Goal: Transaction & Acquisition: Obtain resource

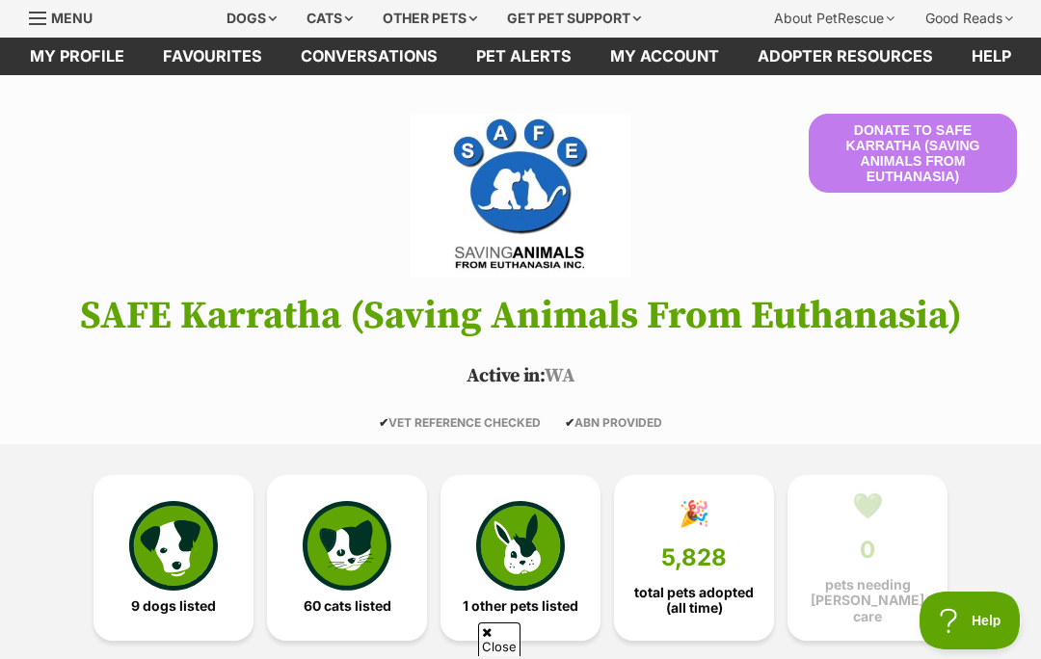
scroll to position [61, 0]
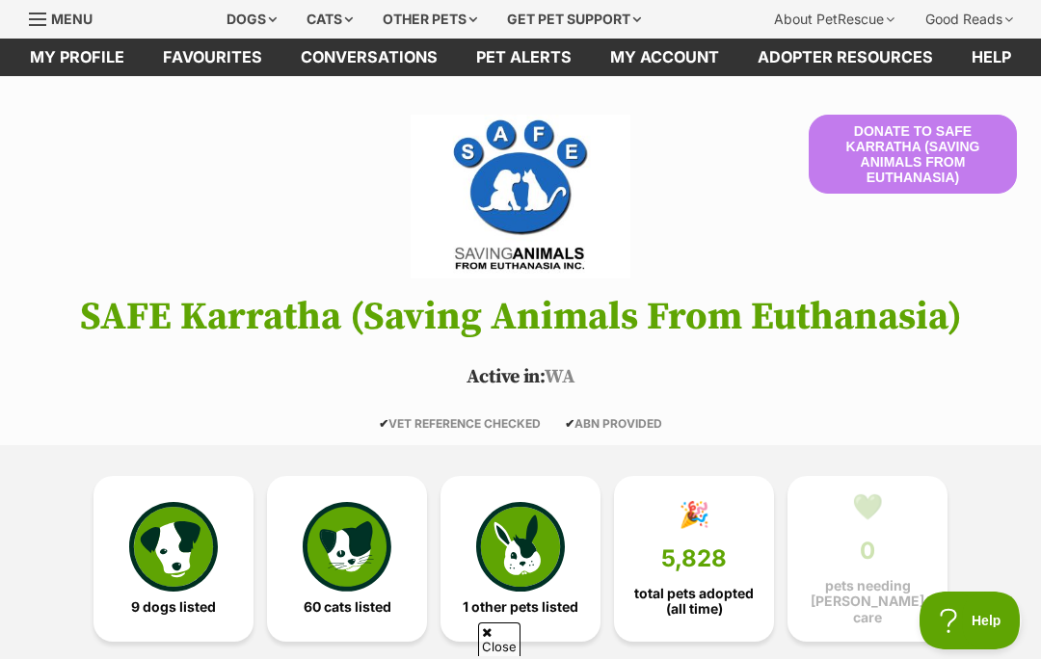
click at [187, 557] on img at bounding box center [173, 546] width 89 height 89
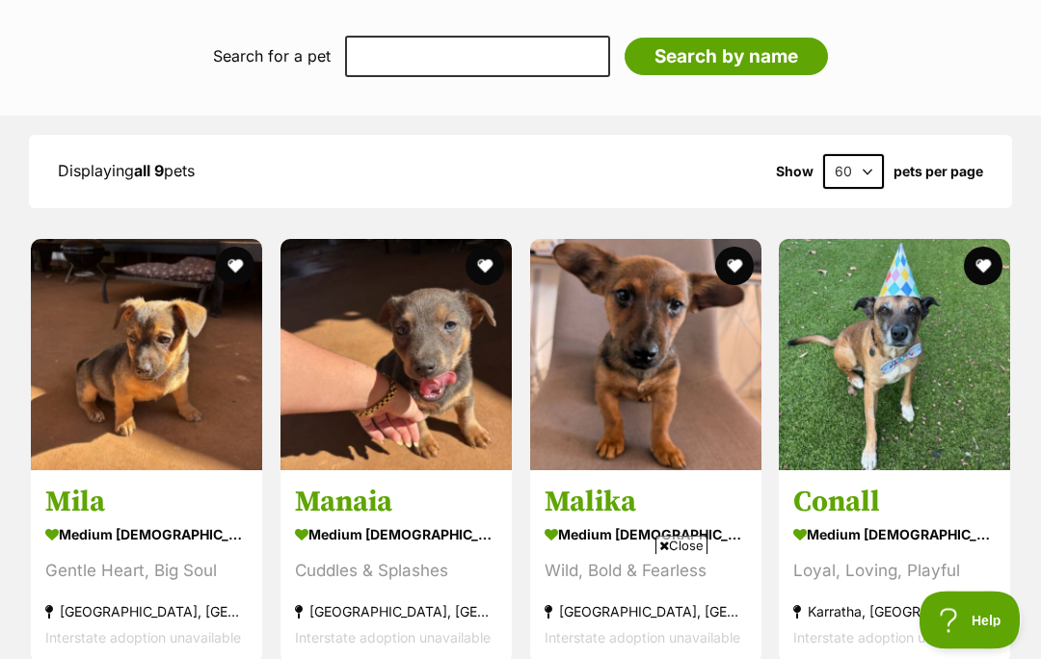
scroll to position [1696, 0]
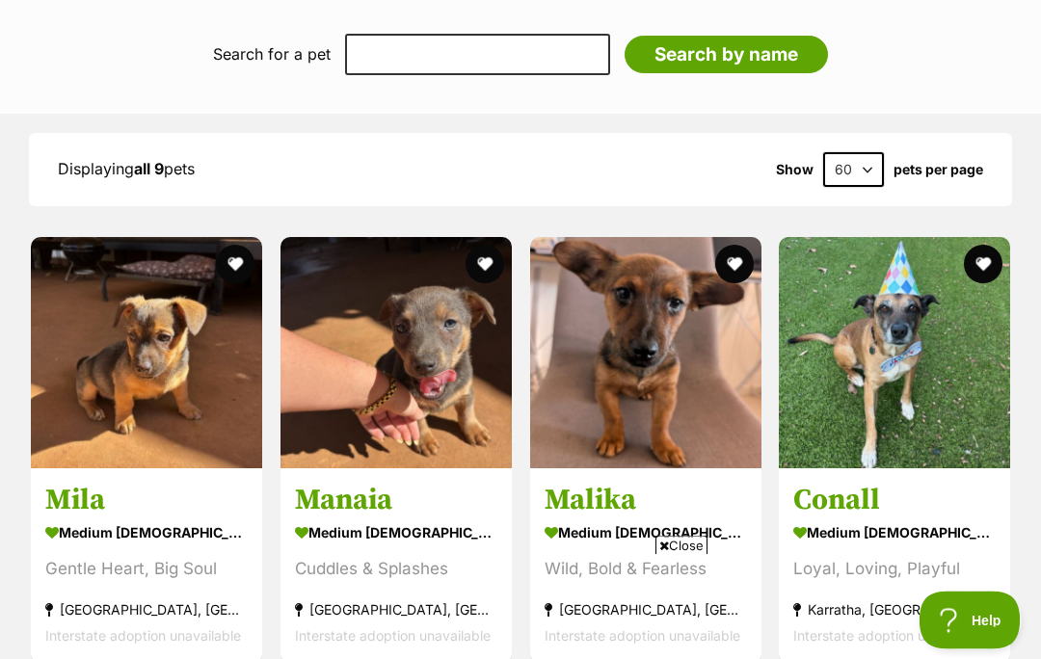
click at [683, 555] on span "Close" at bounding box center [682, 545] width 52 height 19
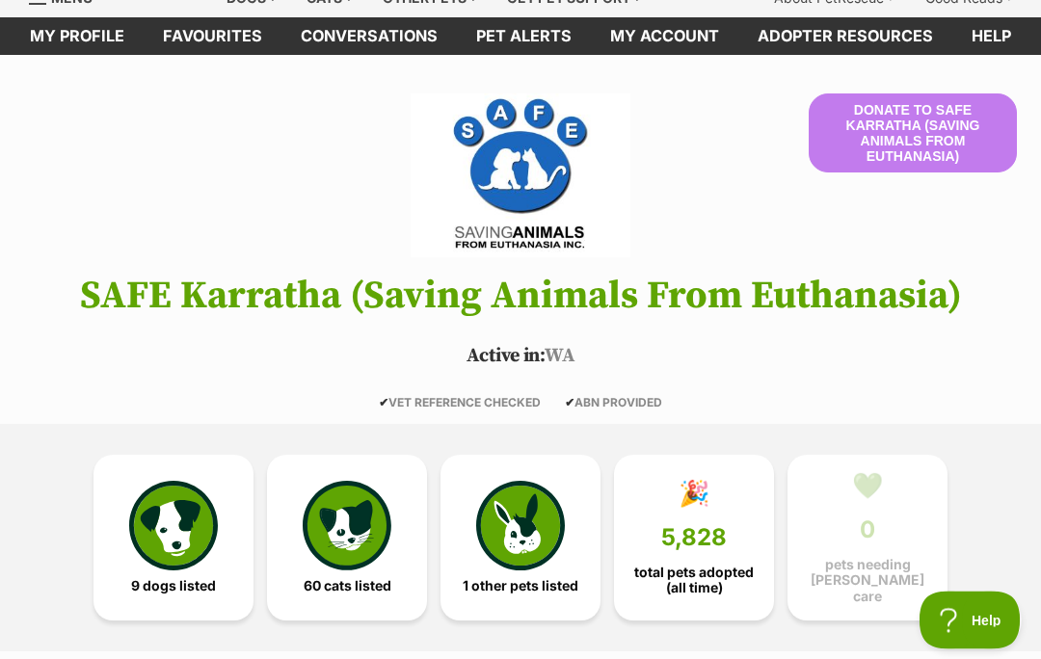
scroll to position [0, 0]
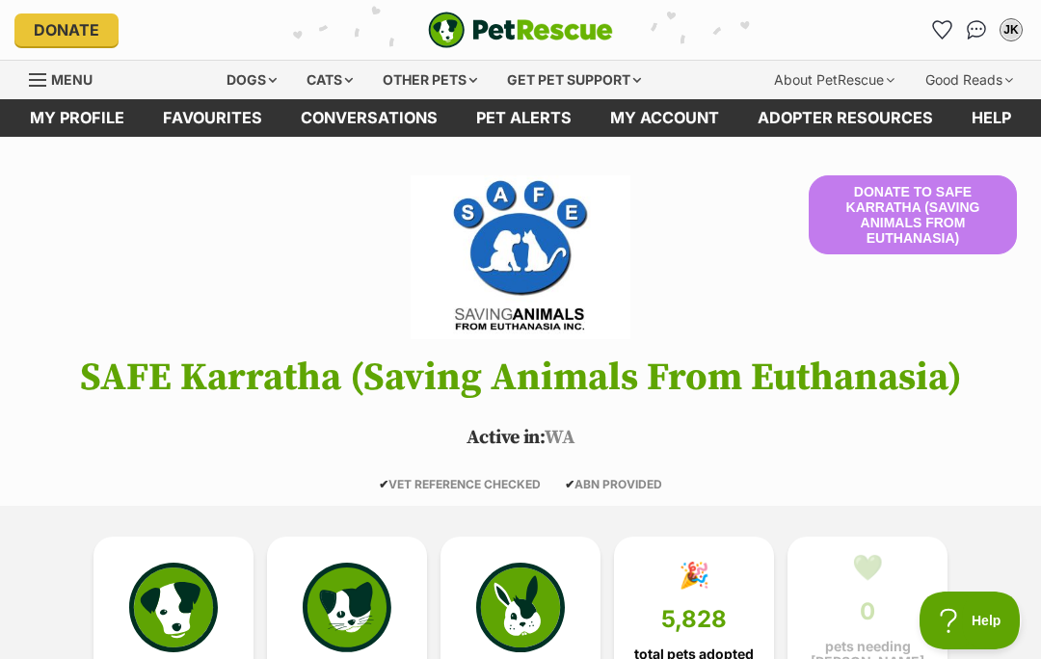
click at [246, 82] on div "Dogs" at bounding box center [251, 80] width 77 height 39
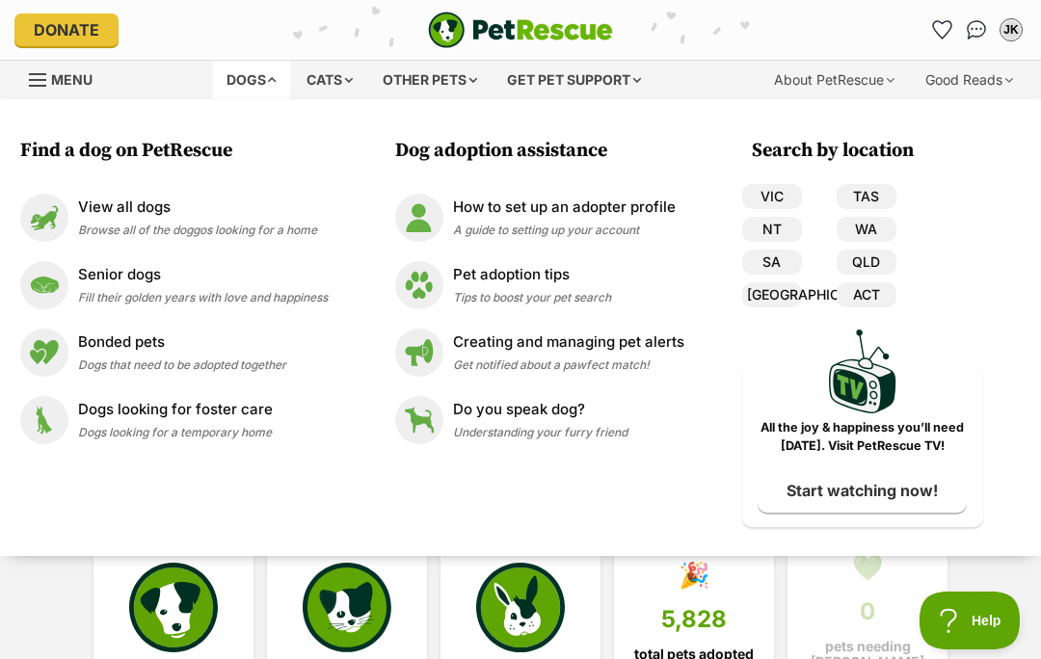
click at [57, 283] on img at bounding box center [44, 285] width 48 height 48
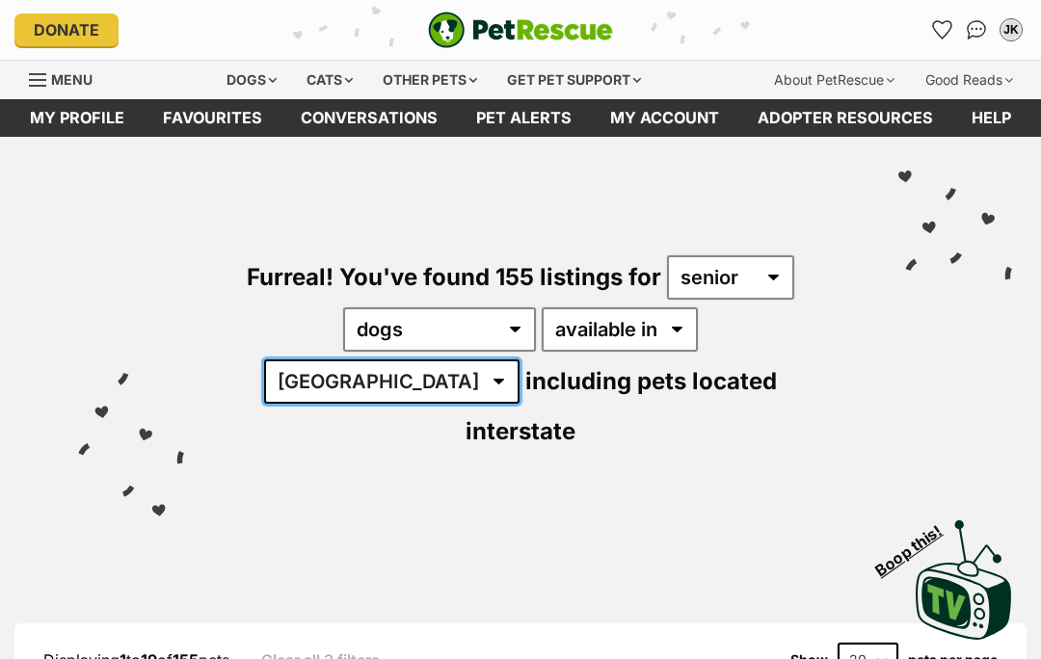
click at [520, 360] on select "[GEOGRAPHIC_DATA] [GEOGRAPHIC_DATA] [GEOGRAPHIC_DATA] [GEOGRAPHIC_DATA] [GEOGRA…" at bounding box center [391, 382] width 255 height 44
select select "WA"
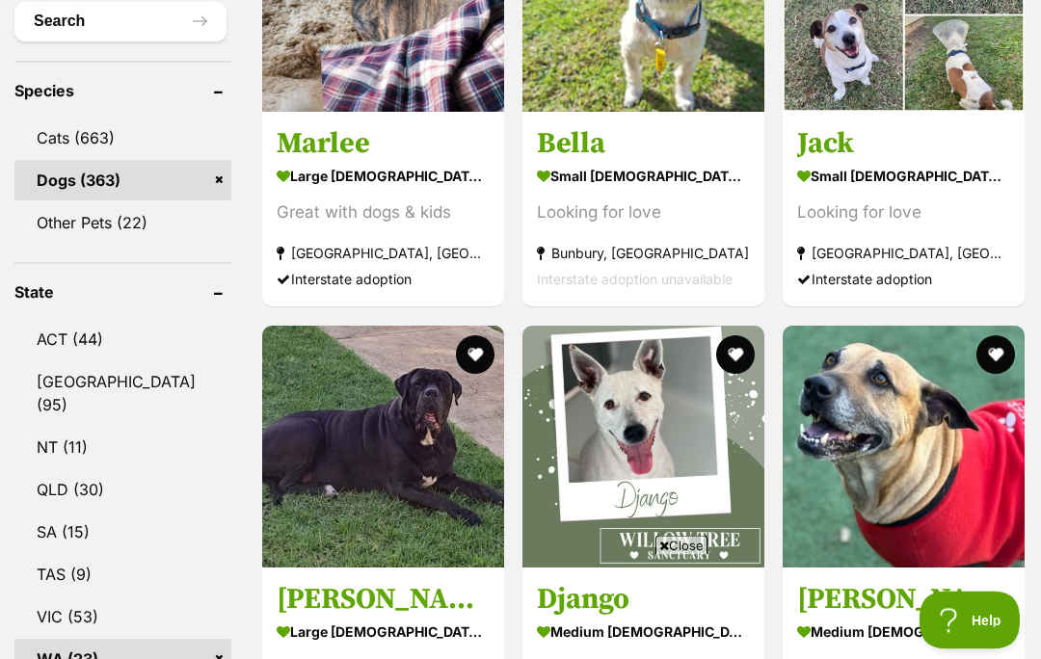
scroll to position [875, 0]
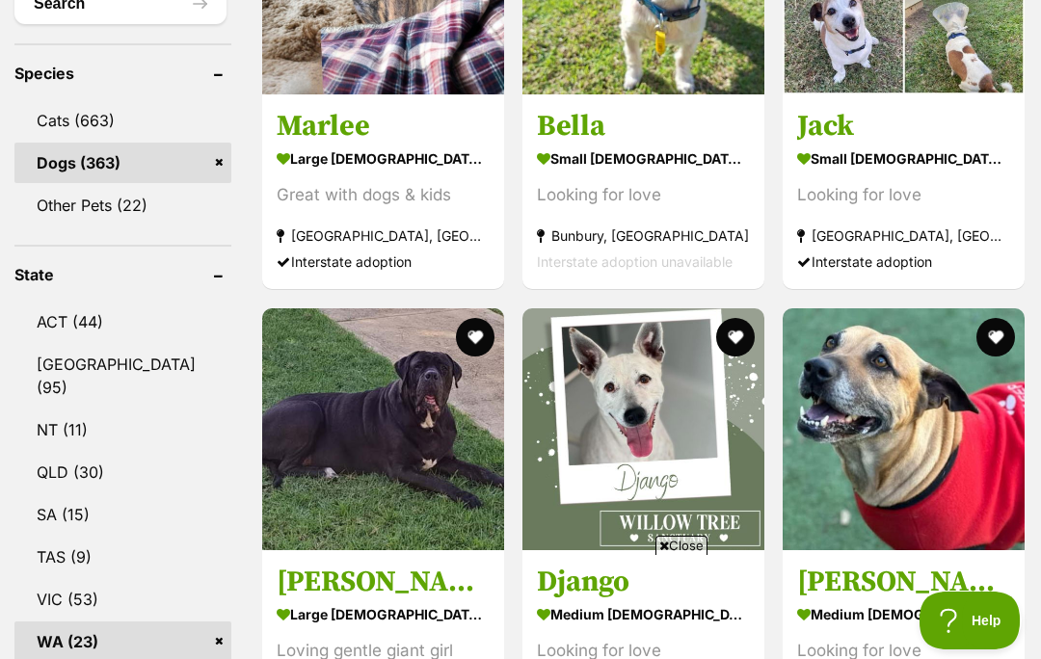
click at [684, 555] on span "Close" at bounding box center [682, 545] width 52 height 19
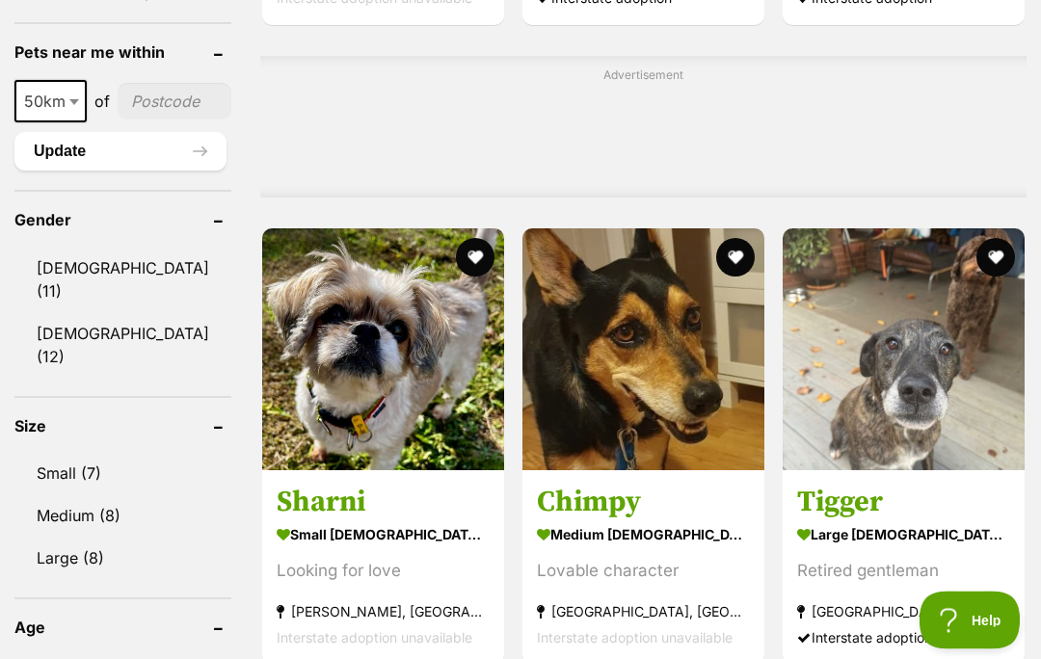
scroll to position [1595, 0]
click at [374, 391] on img at bounding box center [383, 349] width 242 height 242
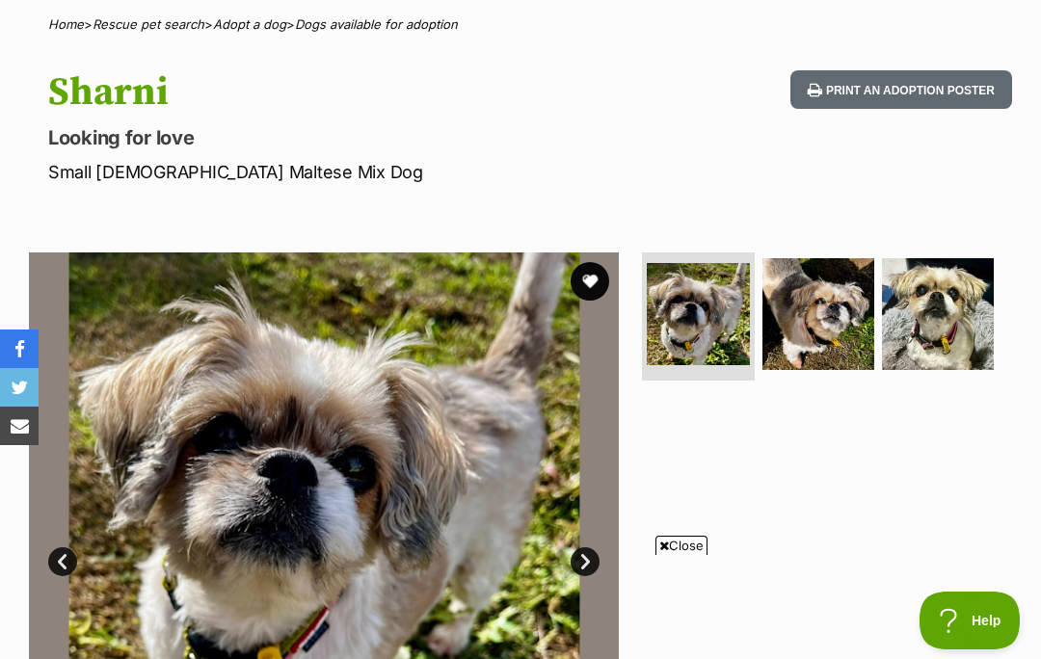
click at [591, 569] on link "Next" at bounding box center [585, 562] width 29 height 29
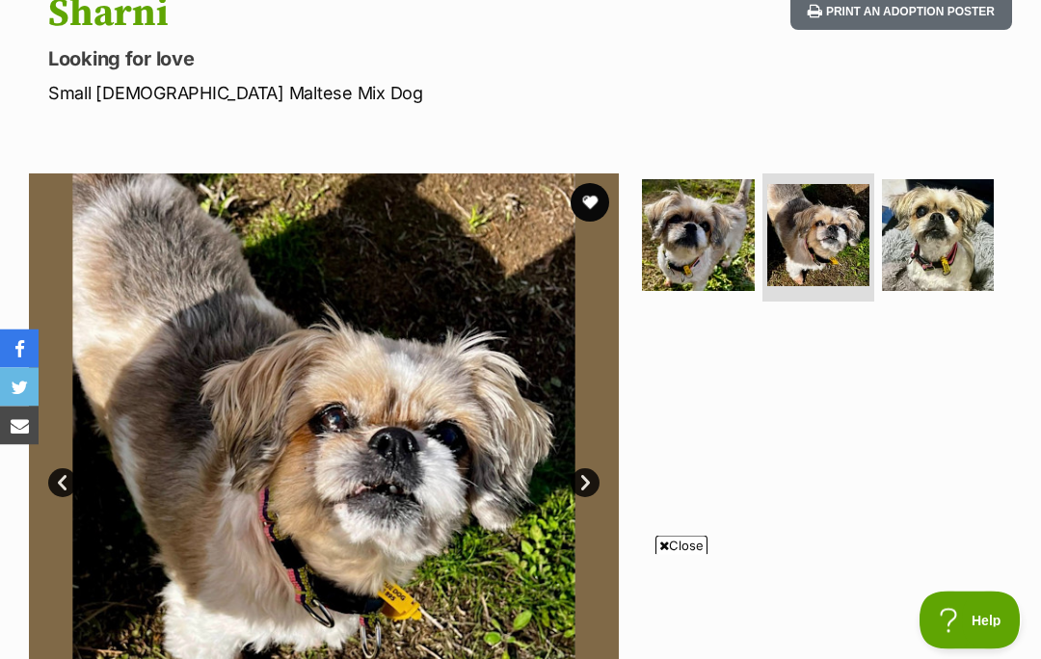
scroll to position [228, 0]
click at [582, 487] on link "Next" at bounding box center [585, 483] width 29 height 29
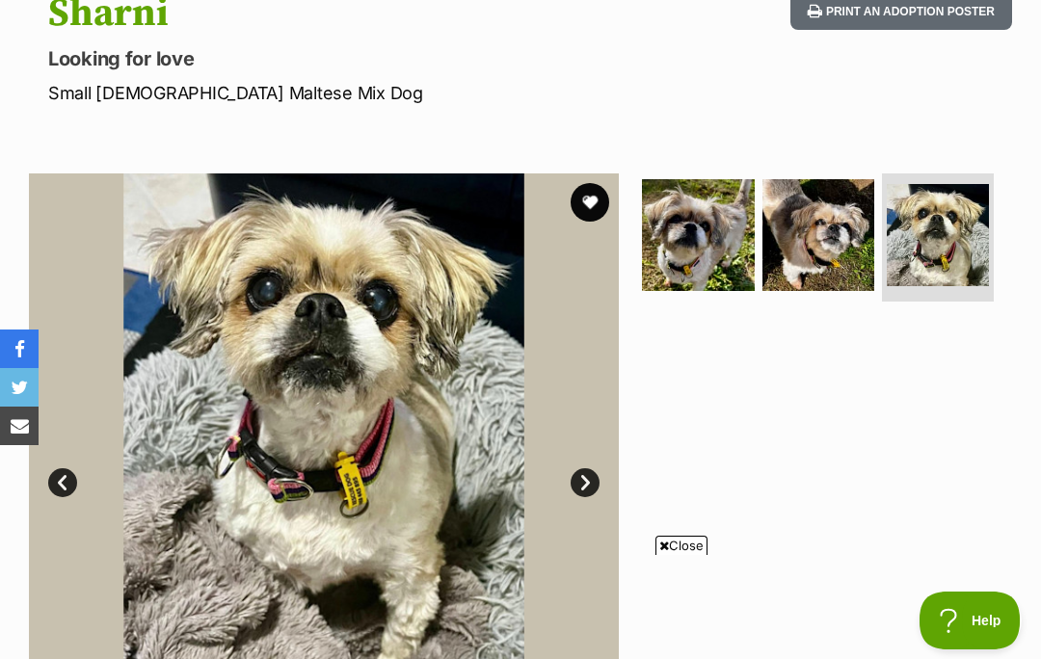
click at [684, 555] on span "Close" at bounding box center [682, 545] width 52 height 19
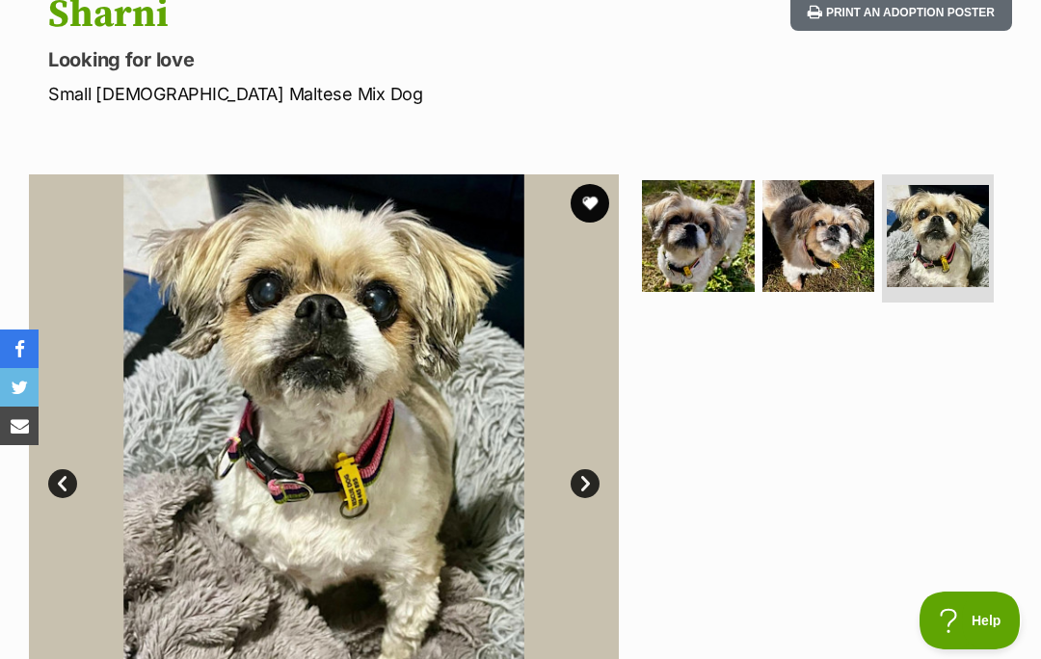
click at [81, 477] on img at bounding box center [324, 469] width 590 height 590
click at [77, 467] on img at bounding box center [324, 469] width 590 height 590
click at [62, 471] on link "Prev" at bounding box center [62, 483] width 29 height 29
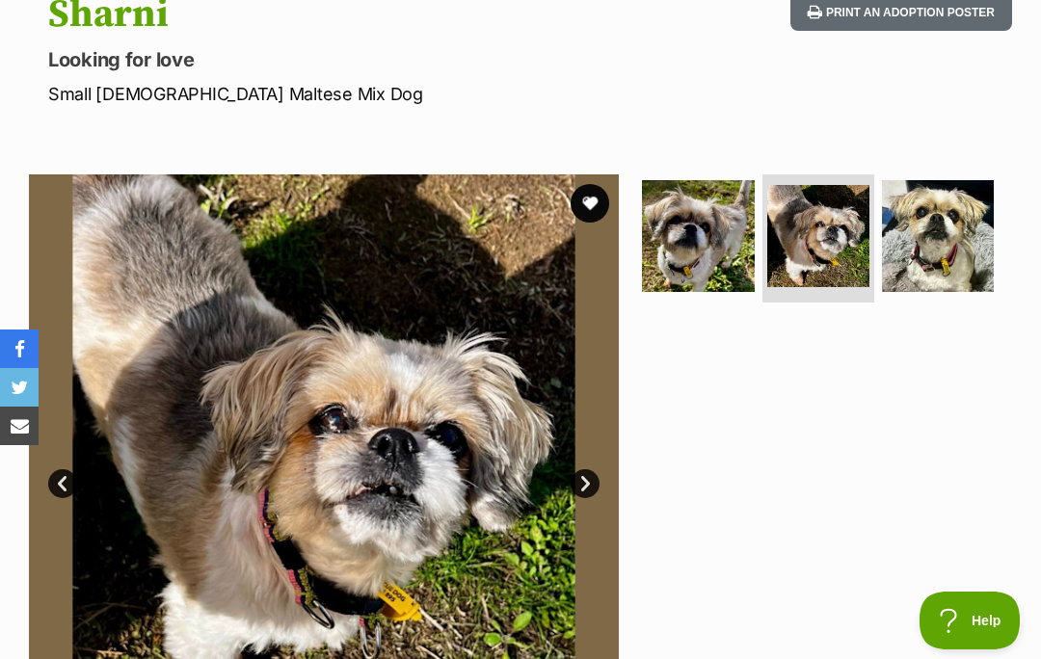
click at [80, 470] on img at bounding box center [324, 469] width 590 height 590
click at [75, 480] on link "Prev" at bounding box center [62, 483] width 29 height 29
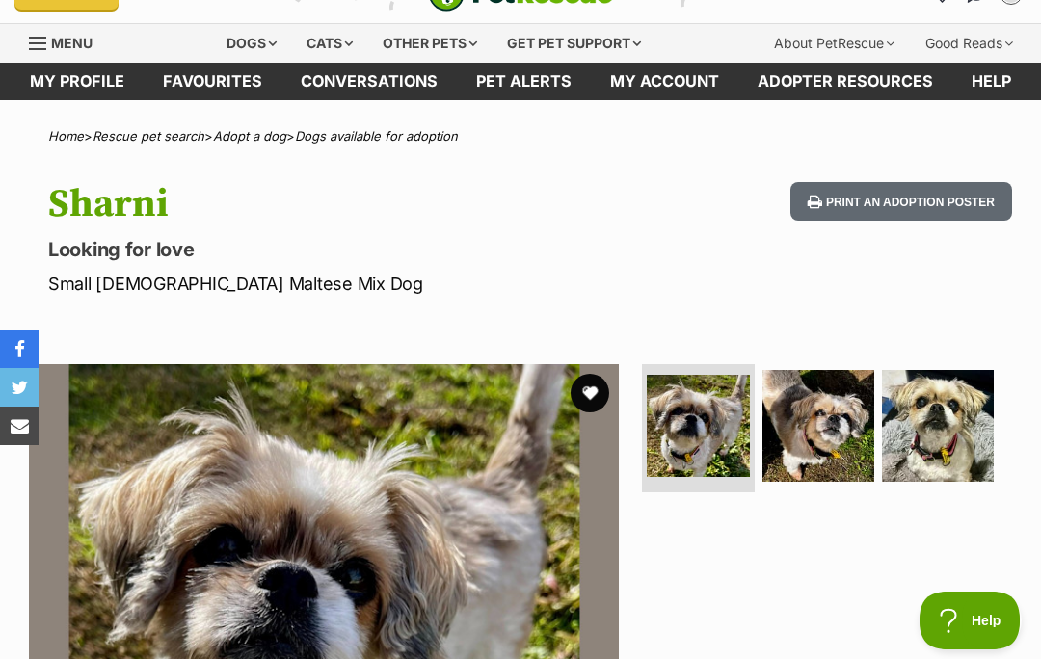
scroll to position [0, 0]
